Goal: Task Accomplishment & Management: Use online tool/utility

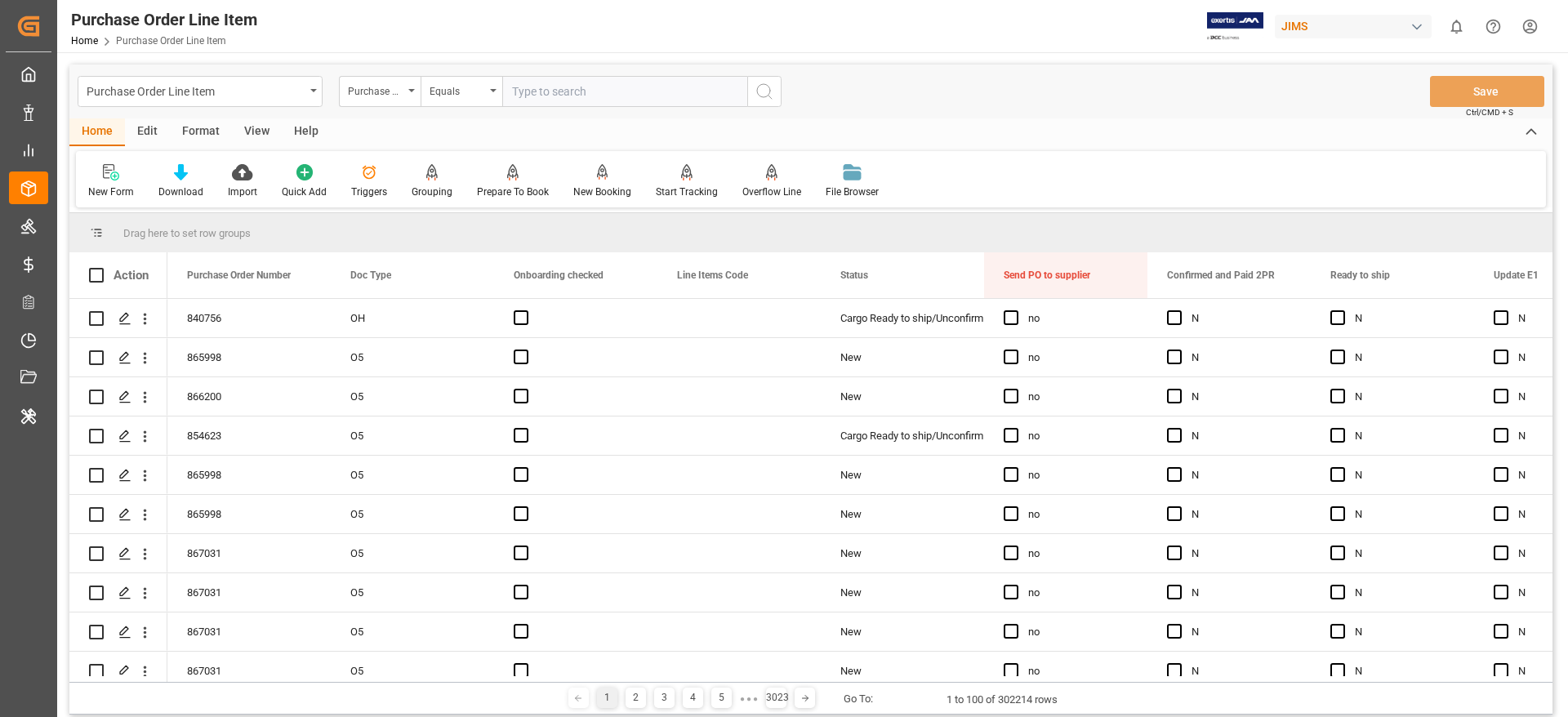
click at [1297, 14] on div "JIMS" at bounding box center [1353, 26] width 157 height 24
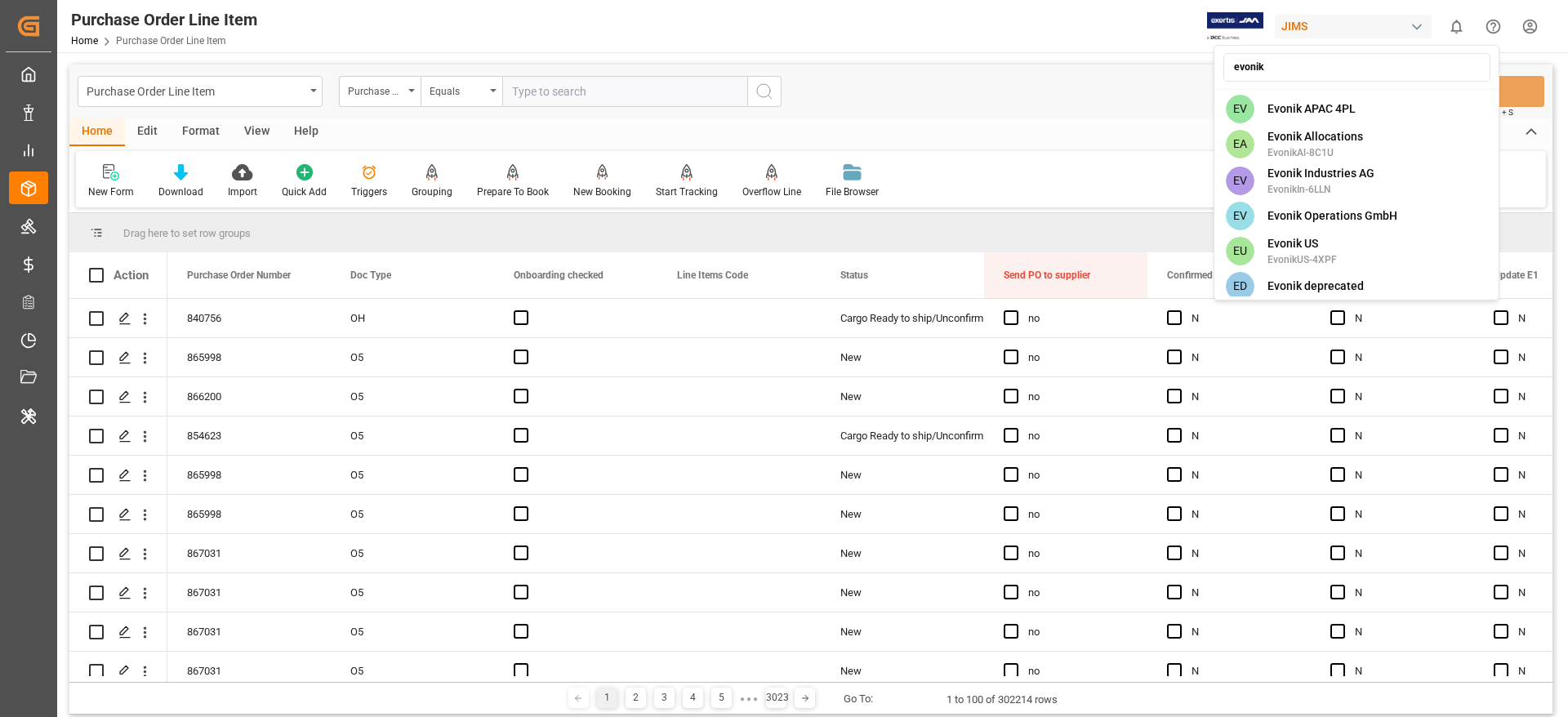
type input "evonik i"
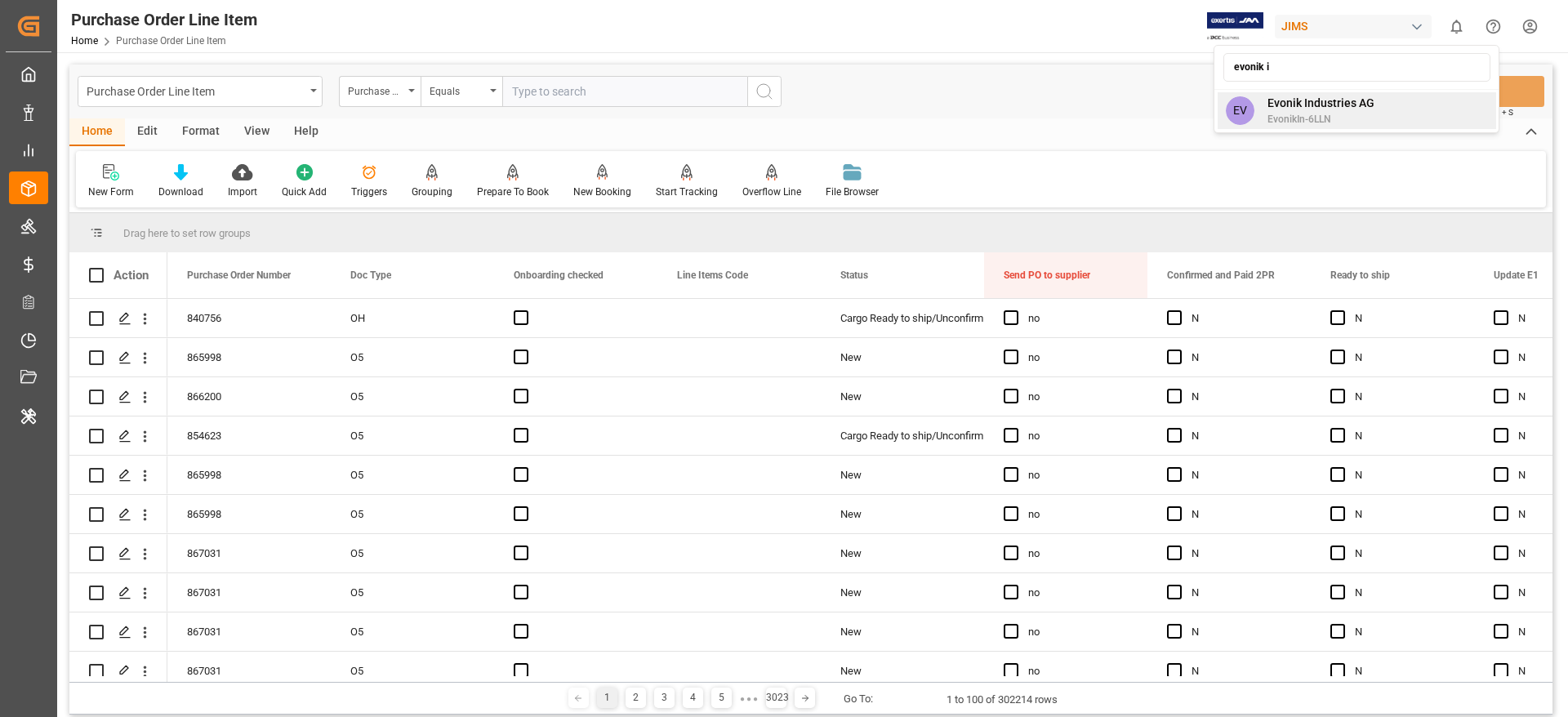
click at [1350, 108] on span "Evonik Industries AG" at bounding box center [1321, 103] width 107 height 17
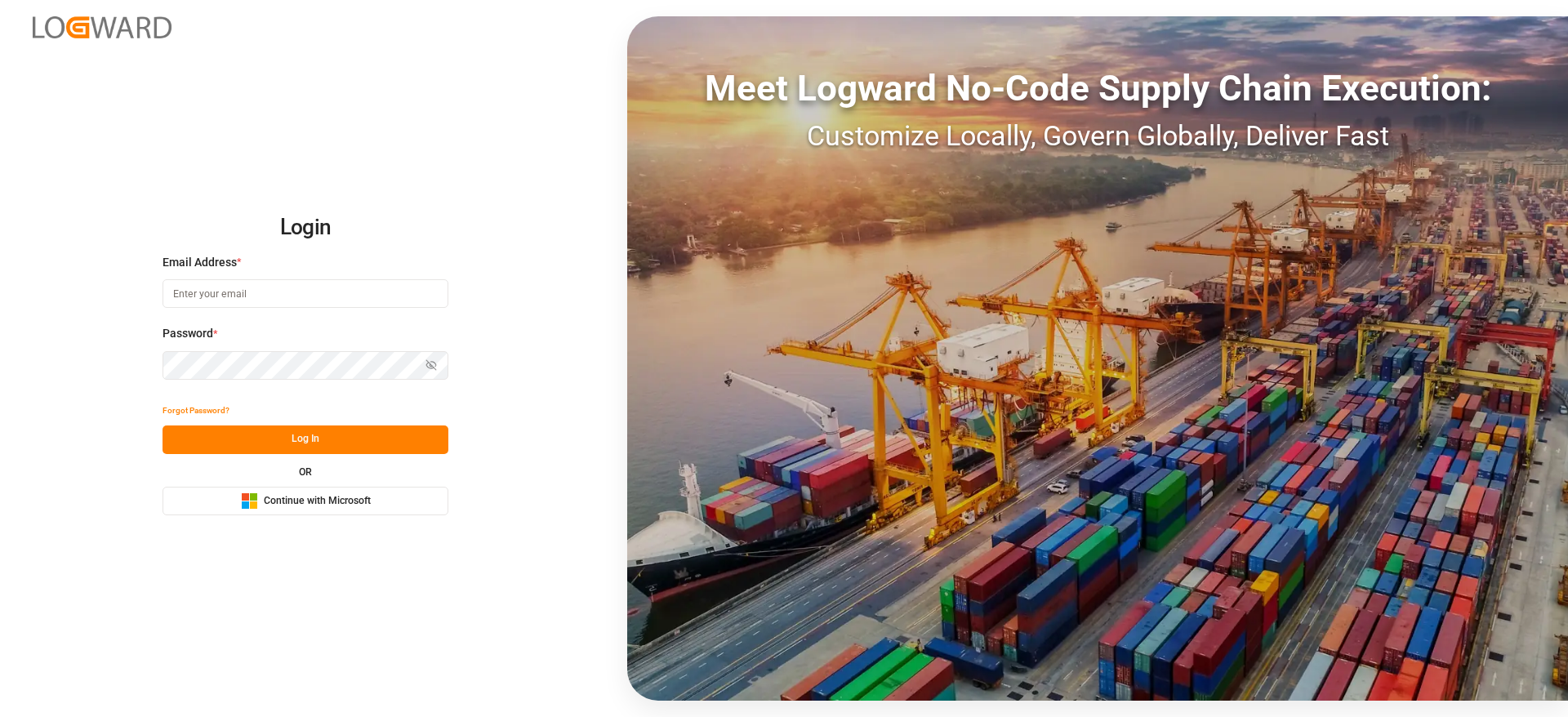
click at [286, 510] on button "Microsoft Logo Continue with Microsoft" at bounding box center [306, 501] width 286 height 29
click at [281, 507] on span "Continue with Microsoft" at bounding box center [317, 501] width 107 height 14
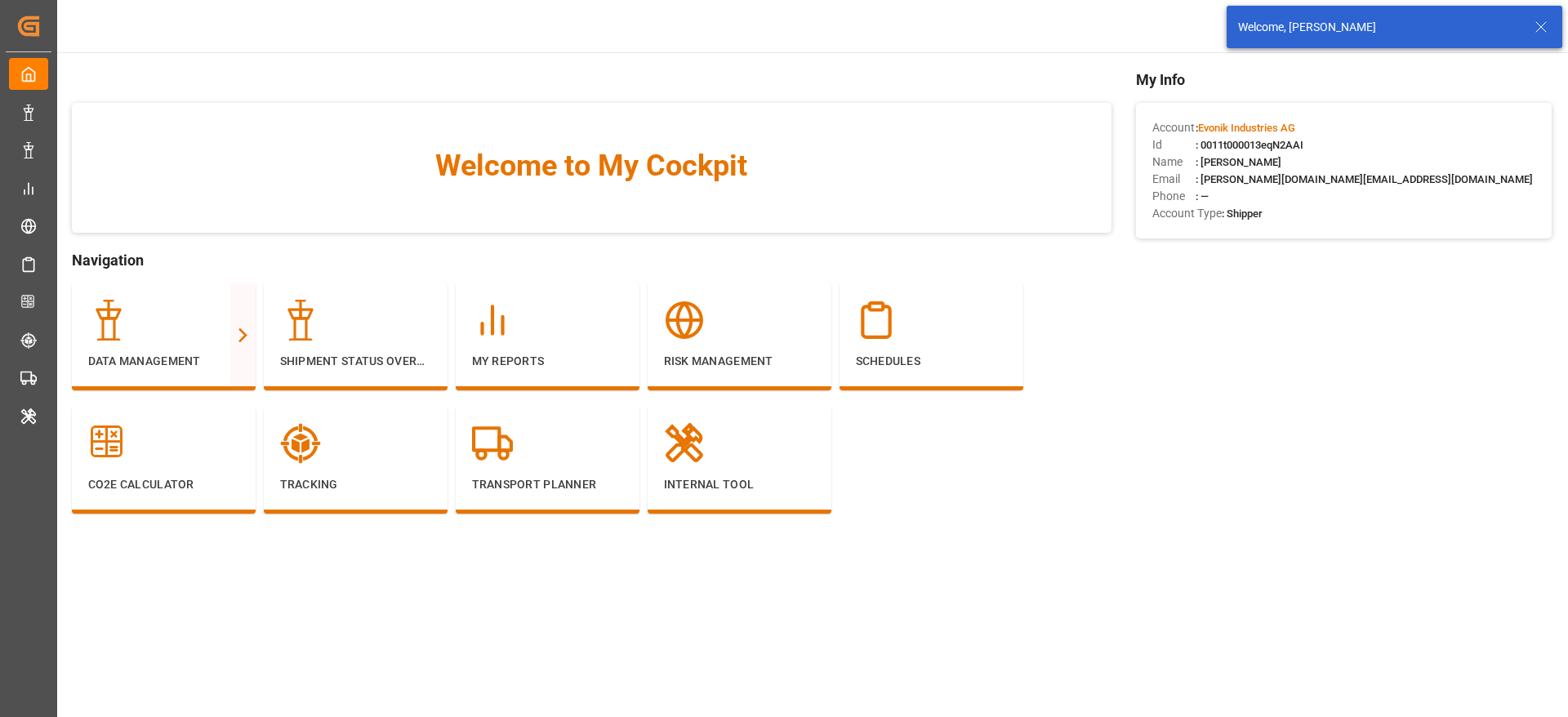
click at [1541, 26] on line at bounding box center [1542, 27] width 10 height 10
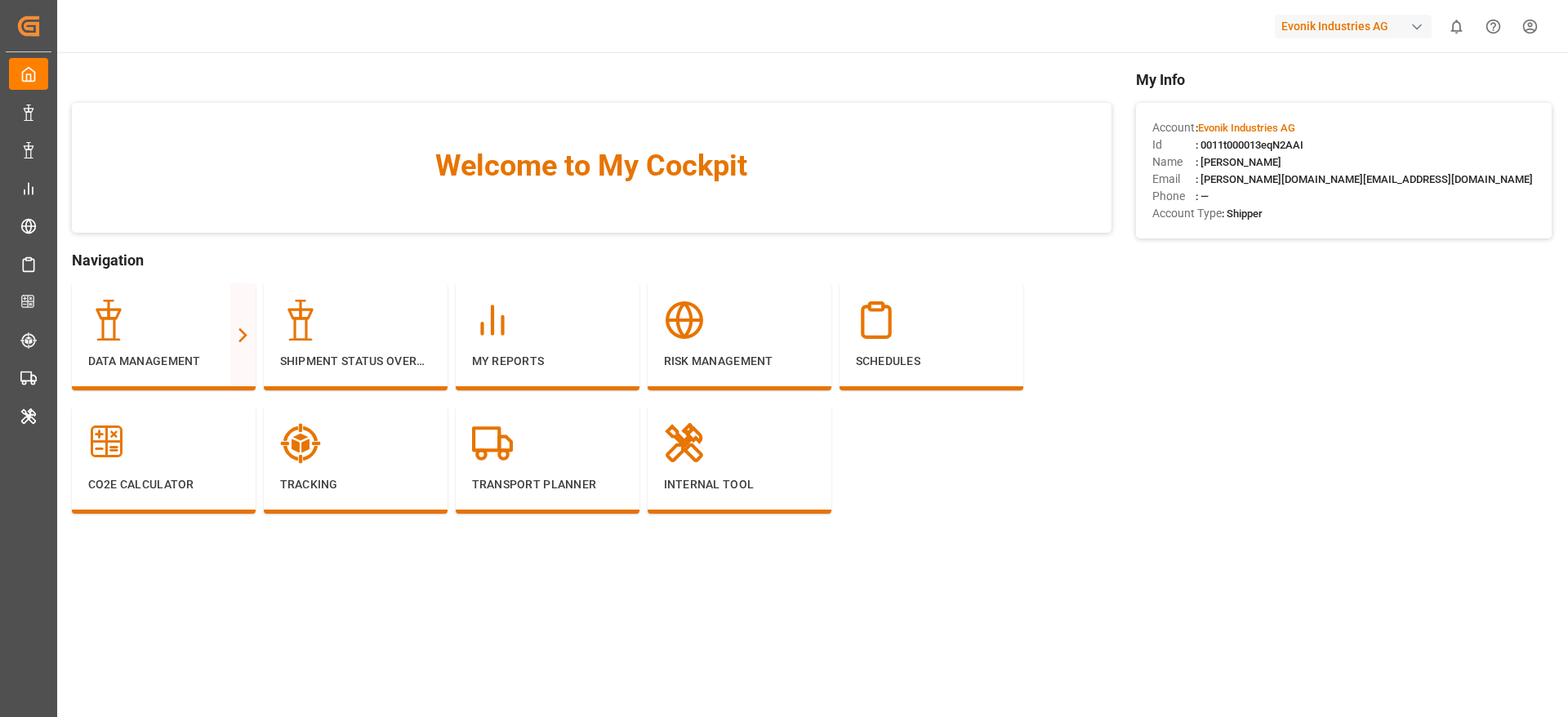
click at [1297, 28] on div "Evonik Industries AG" at bounding box center [1353, 26] width 157 height 24
type input "lodec"
click at [1294, 106] on span "LODEC Asia" at bounding box center [1304, 103] width 73 height 17
